Goal: Information Seeking & Learning: Learn about a topic

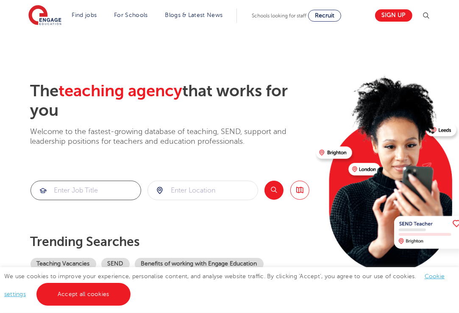
click at [122, 188] on input "search" at bounding box center [86, 190] width 110 height 19
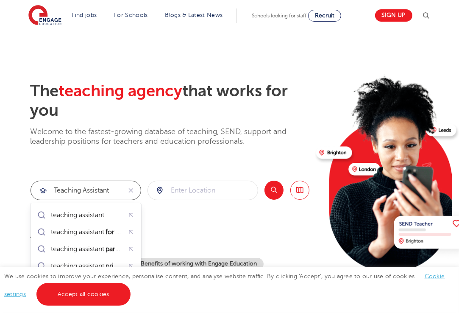
type input "Teaching assistant"
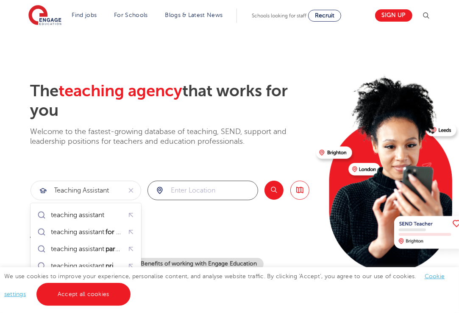
click at [172, 189] on input "search" at bounding box center [203, 190] width 110 height 19
type input "ashford kent"
click button "Submit" at bounding box center [0, 0] width 0 height 0
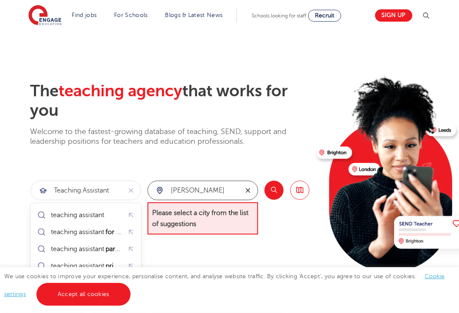
click at [239, 189] on button "reset" at bounding box center [247, 190] width 19 height 19
type input "a"
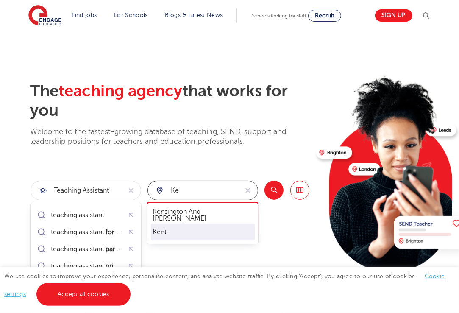
click at [220, 239] on li "Kent" at bounding box center [203, 231] width 104 height 17
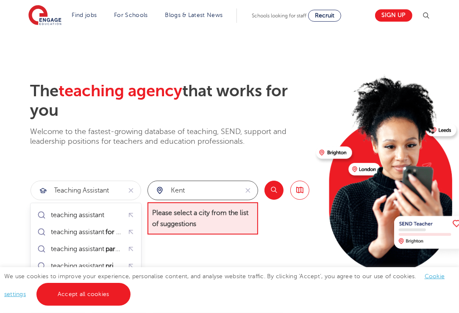
type input "Kent"
click at [274, 194] on button "Search" at bounding box center [273, 190] width 19 height 19
